Goal: Task Accomplishment & Management: Complete application form

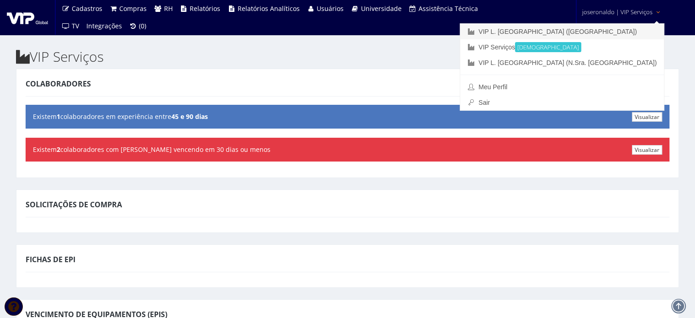
click at [617, 31] on link "VIP L. [GEOGRAPHIC_DATA] ([GEOGRAPHIC_DATA])" at bounding box center [562, 32] width 204 height 16
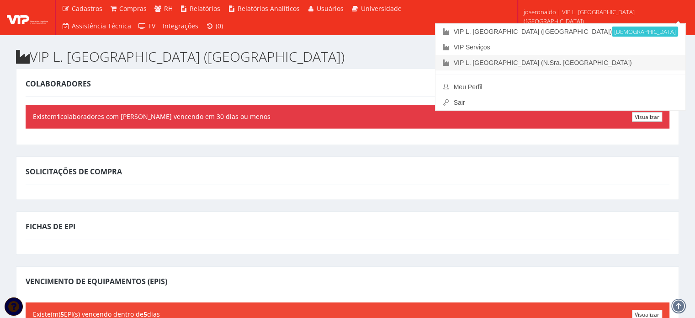
click at [622, 60] on link "VIP L. [GEOGRAPHIC_DATA] (N.Sra. [GEOGRAPHIC_DATA])" at bounding box center [561, 63] width 250 height 16
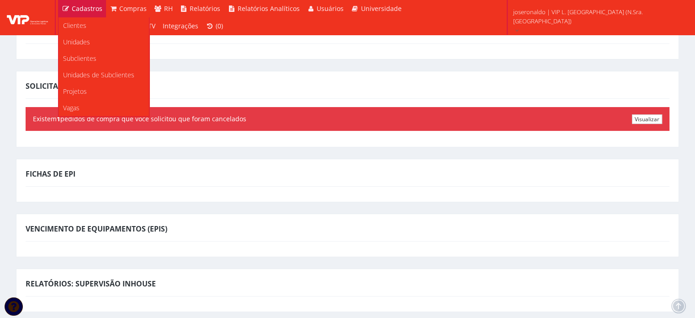
scroll to position [46, 0]
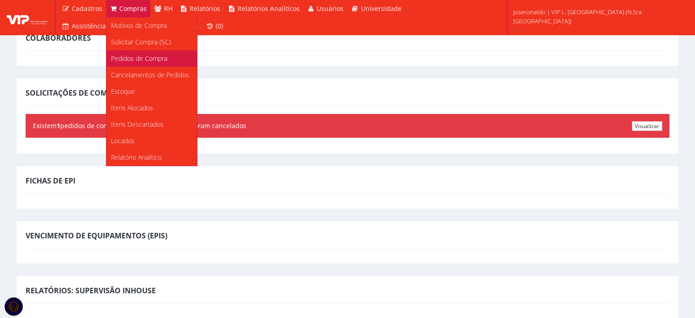
click at [141, 58] on span "Pedidos de Compra" at bounding box center [139, 58] width 56 height 9
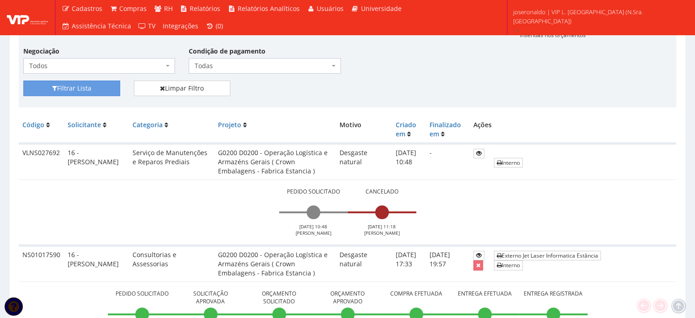
scroll to position [228, 0]
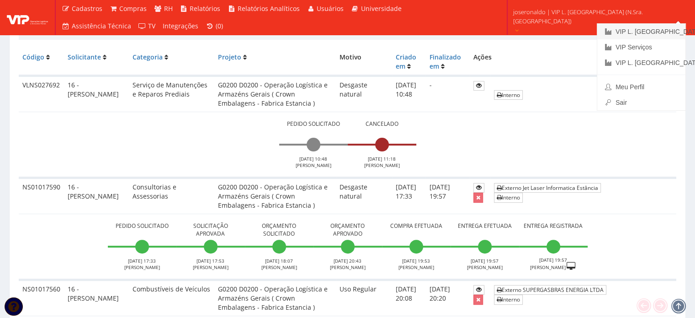
click at [649, 31] on link "VIP L. [GEOGRAPHIC_DATA] ([GEOGRAPHIC_DATA])" at bounding box center [641, 32] width 88 height 16
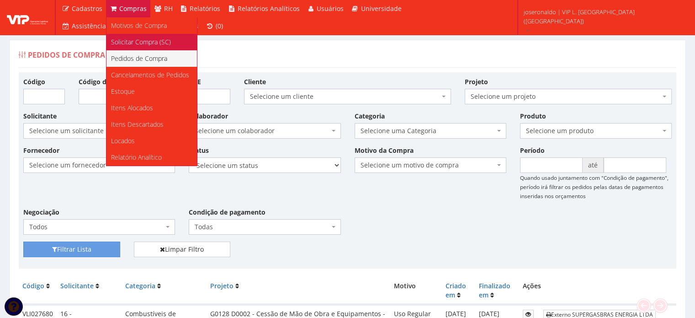
click at [134, 41] on span "Solicitar Compra (SC)" at bounding box center [141, 41] width 60 height 9
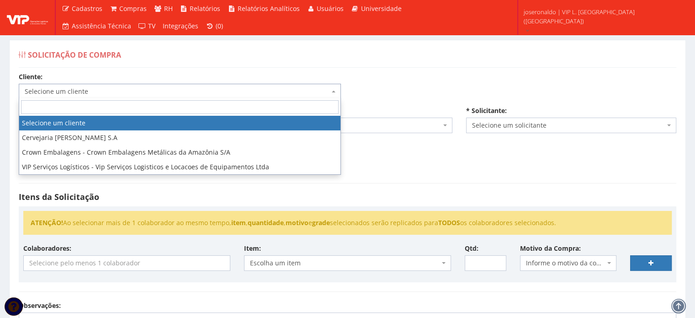
click at [52, 93] on span "Selecione um cliente" at bounding box center [177, 91] width 305 height 9
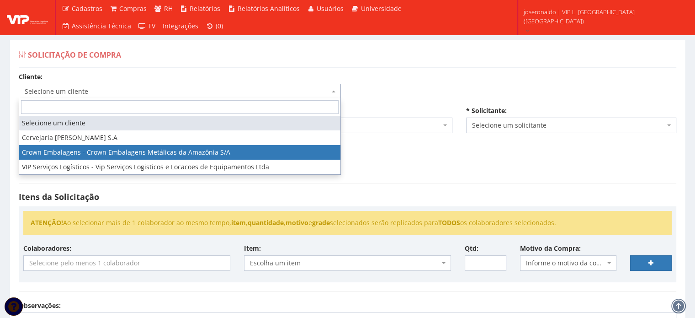
select select "23"
